Goal: Complete application form

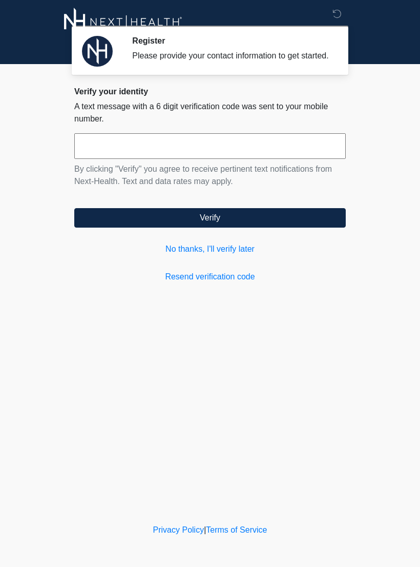
click at [140, 159] on input "text" at bounding box center [210, 146] width 272 height 26
type input "******"
click at [207, 228] on button "Verify" at bounding box center [210, 217] width 272 height 19
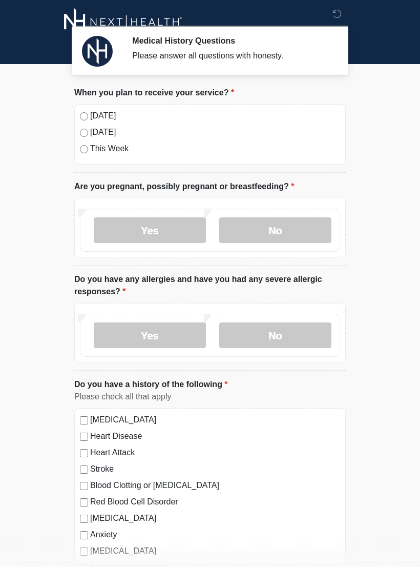
click at [107, 120] on label "[DATE]" at bounding box center [215, 116] width 250 height 12
click at [273, 228] on label "No" at bounding box center [275, 230] width 112 height 26
click at [274, 331] on label "No" at bounding box center [275, 335] width 112 height 26
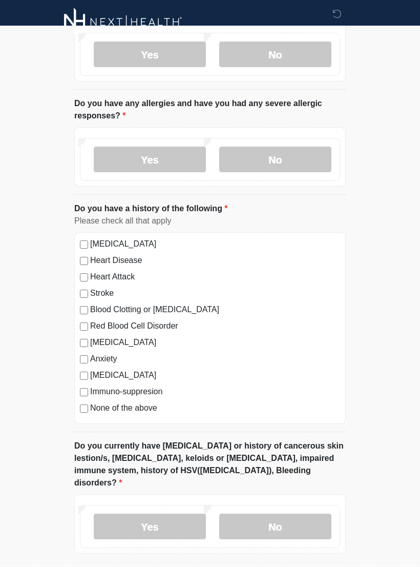
scroll to position [176, 0]
click at [100, 413] on label "None of the above" at bounding box center [215, 408] width 250 height 12
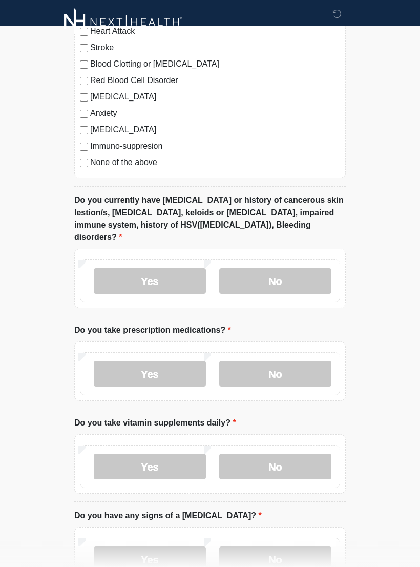
scroll to position [422, 0]
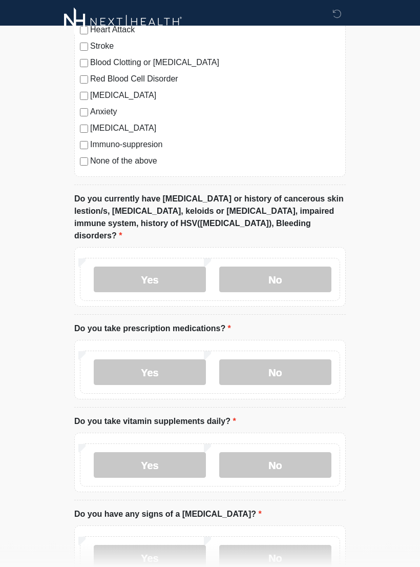
click at [289, 268] on label "No" at bounding box center [275, 280] width 112 height 26
click at [177, 362] on label "Yes" at bounding box center [150, 372] width 112 height 26
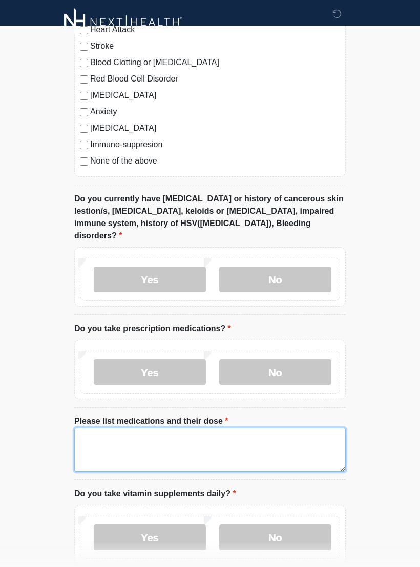
click at [128, 435] on textarea "Please list medications and their dose" at bounding box center [210, 450] width 272 height 44
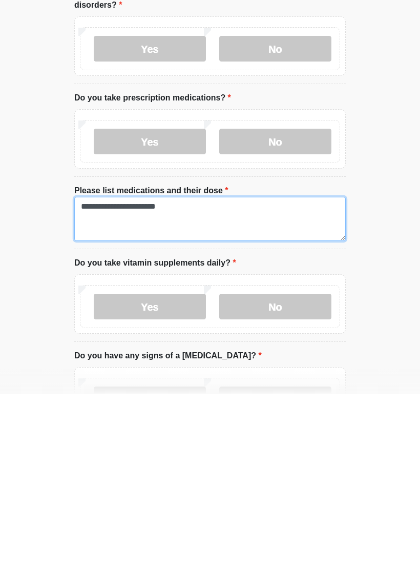
type textarea "**********"
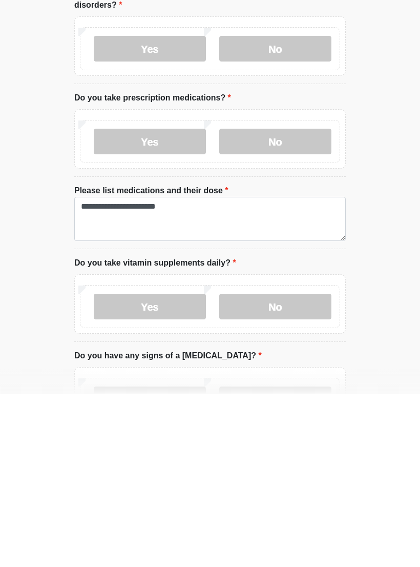
click at [166, 466] on label "Yes" at bounding box center [150, 479] width 112 height 26
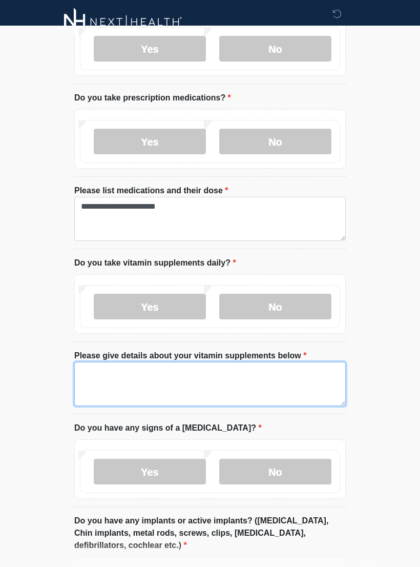
click at [226, 362] on textarea "Please give details about your vitamin supplements below" at bounding box center [210, 384] width 272 height 44
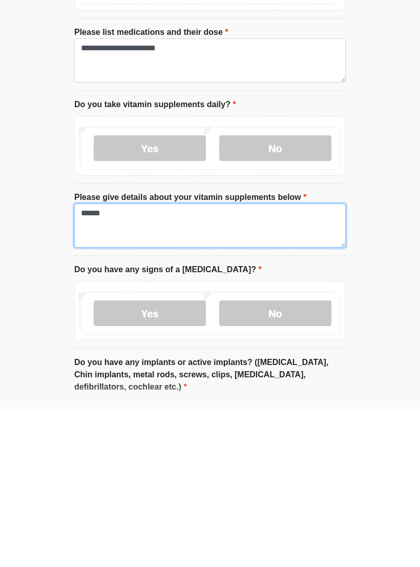
type textarea "*****"
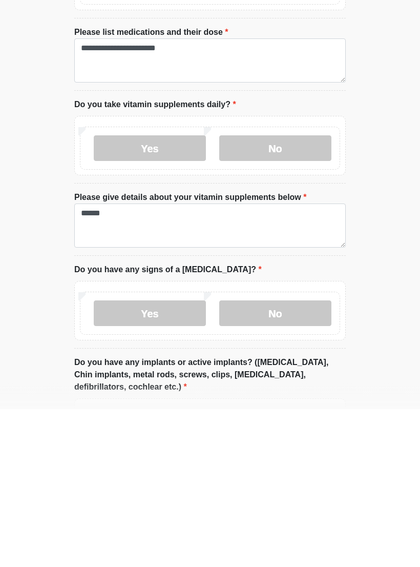
click at [284, 459] on label "No" at bounding box center [275, 472] width 112 height 26
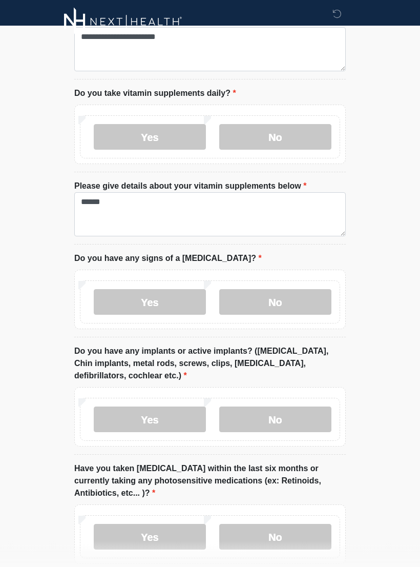
scroll to position [880, 0]
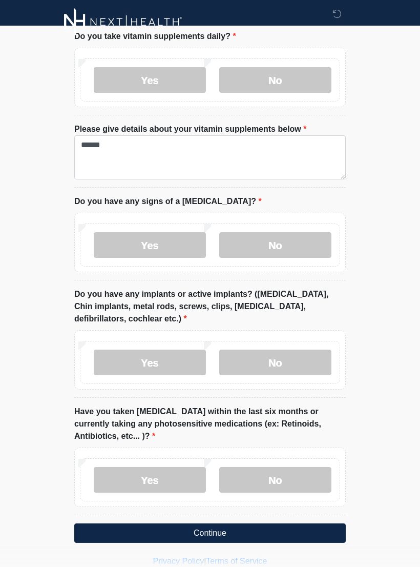
click at [184, 350] on label "Yes" at bounding box center [150, 363] width 112 height 26
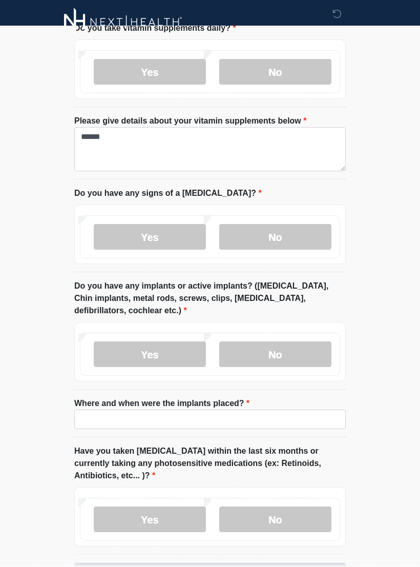
scroll to position [928, 0]
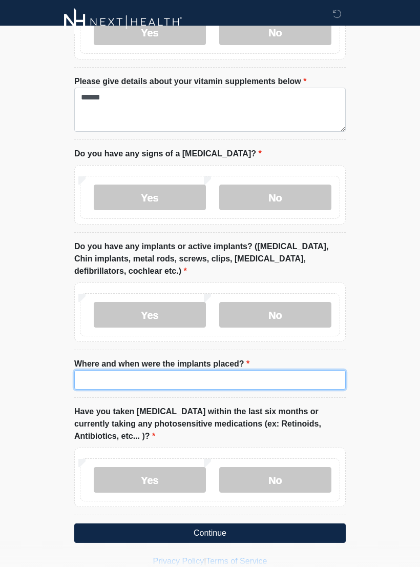
click at [267, 370] on input "Where and when were the implants placed?" at bounding box center [210, 379] width 272 height 19
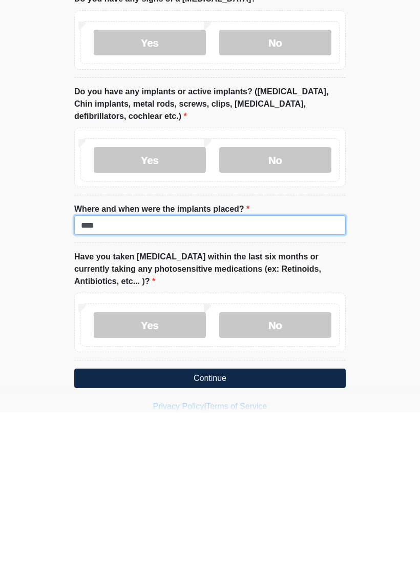
scroll to position [928, 0]
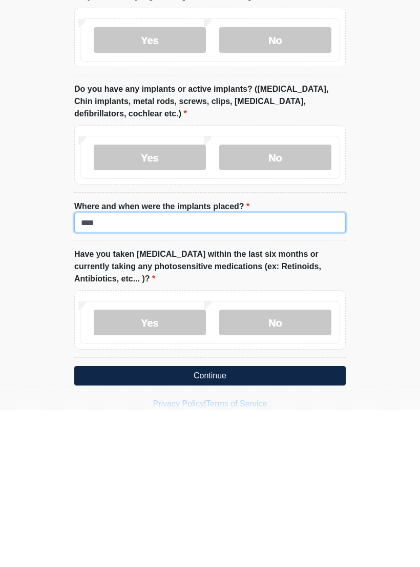
type input "****"
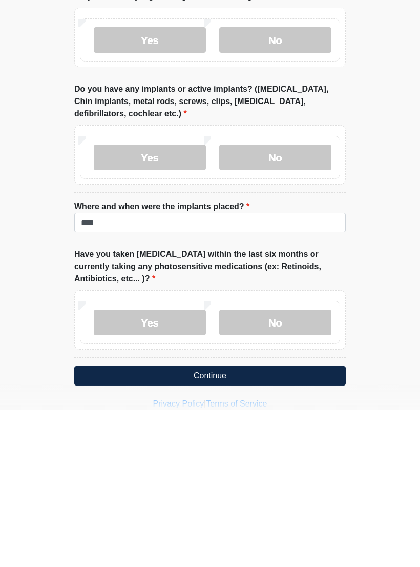
click at [173, 466] on label "Yes" at bounding box center [150, 479] width 112 height 26
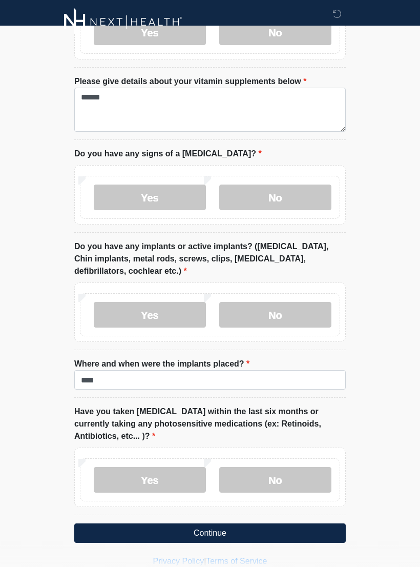
click at [201, 523] on button "Continue" at bounding box center [210, 532] width 272 height 19
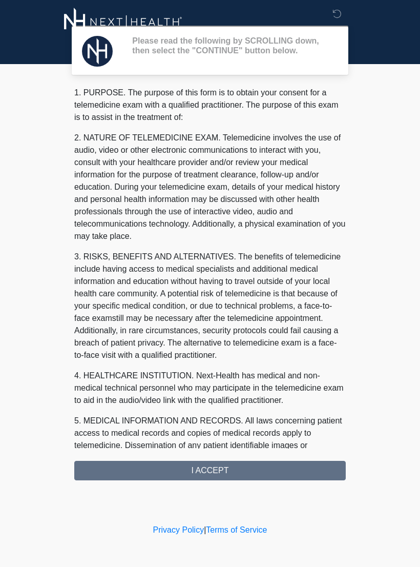
scroll to position [0, 0]
click at [204, 478] on div "1. PURPOSE. The purpose of this form is to obtain your consent for a telemedici…" at bounding box center [210, 284] width 272 height 394
click at [200, 474] on div "1. PURPOSE. The purpose of this form is to obtain your consent for a telemedici…" at bounding box center [210, 284] width 272 height 394
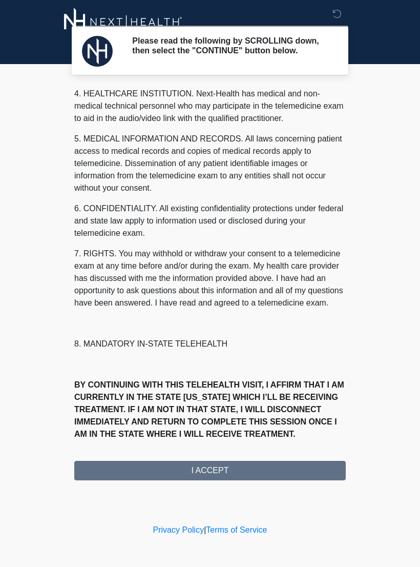
scroll to position [294, 0]
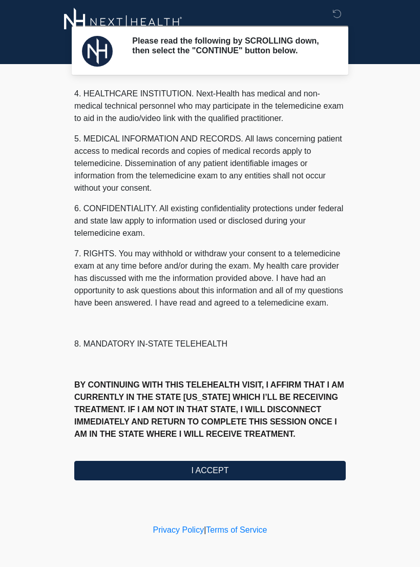
click at [207, 470] on button "I ACCEPT" at bounding box center [210, 470] width 272 height 19
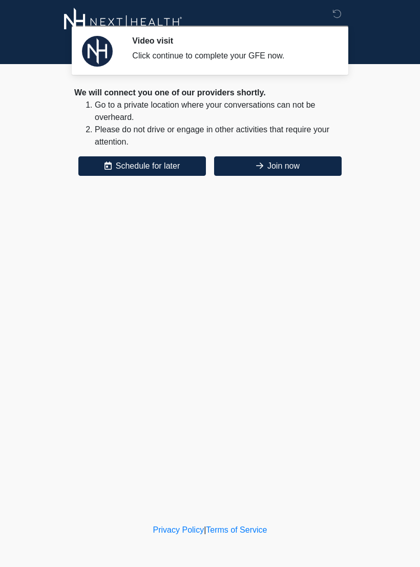
click at [303, 166] on button "Join now" at bounding box center [278, 165] width 128 height 19
